Goal: Navigation & Orientation: Go to known website

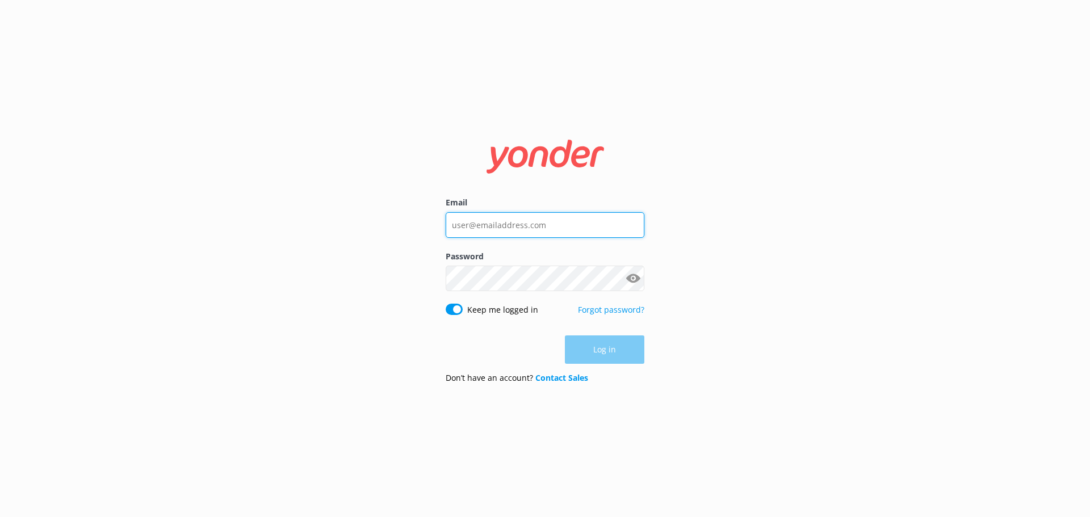
type input "[PERSON_NAME][EMAIL_ADDRESS][DOMAIN_NAME]"
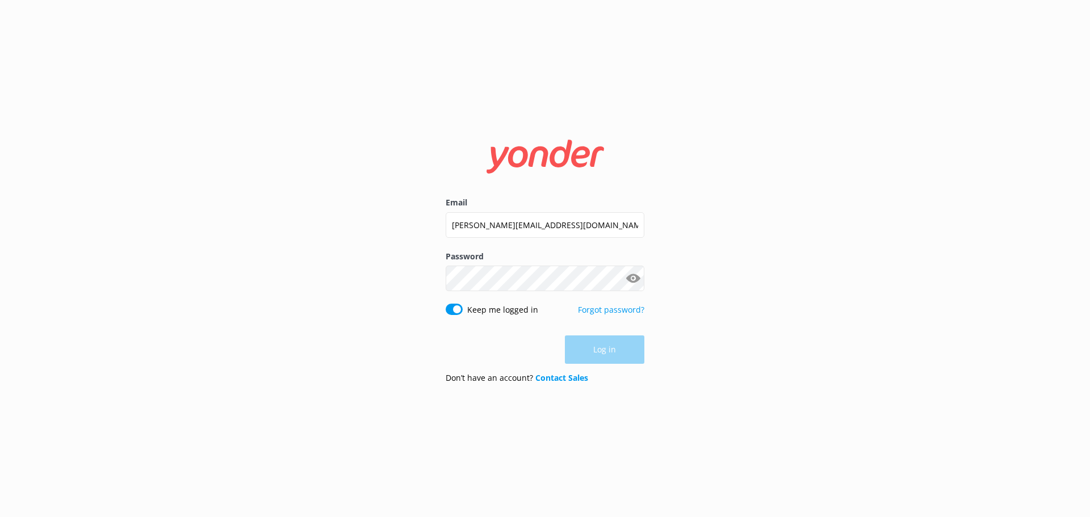
click at [620, 350] on div "Log in" at bounding box center [545, 349] width 199 height 28
click at [586, 347] on button "Log in" at bounding box center [604, 350] width 79 height 28
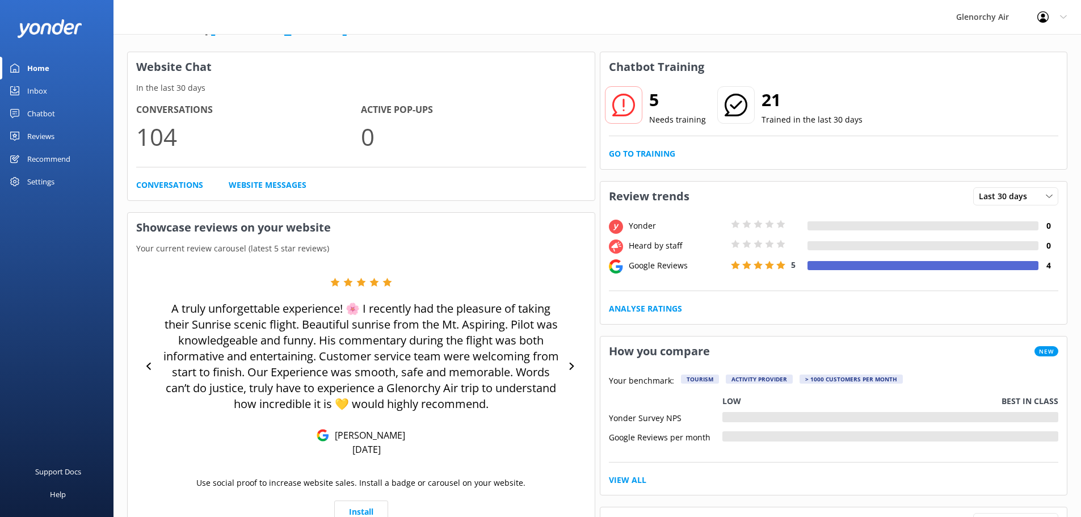
scroll to position [57, 0]
